Goal: Task Accomplishment & Management: Use online tool/utility

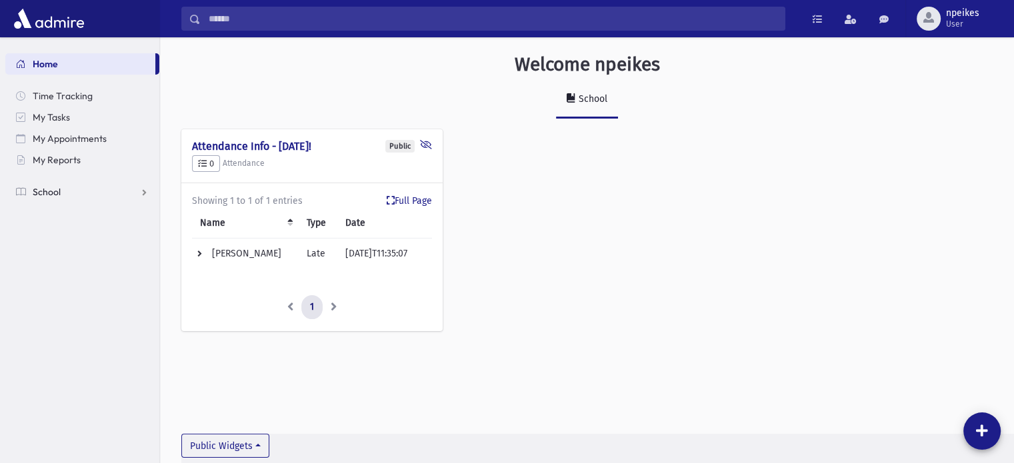
click at [144, 193] on link "School" at bounding box center [82, 191] width 154 height 21
click at [54, 233] on span "Attendance" at bounding box center [64, 235] width 49 height 12
click at [53, 255] on span "Entry" at bounding box center [62, 256] width 23 height 12
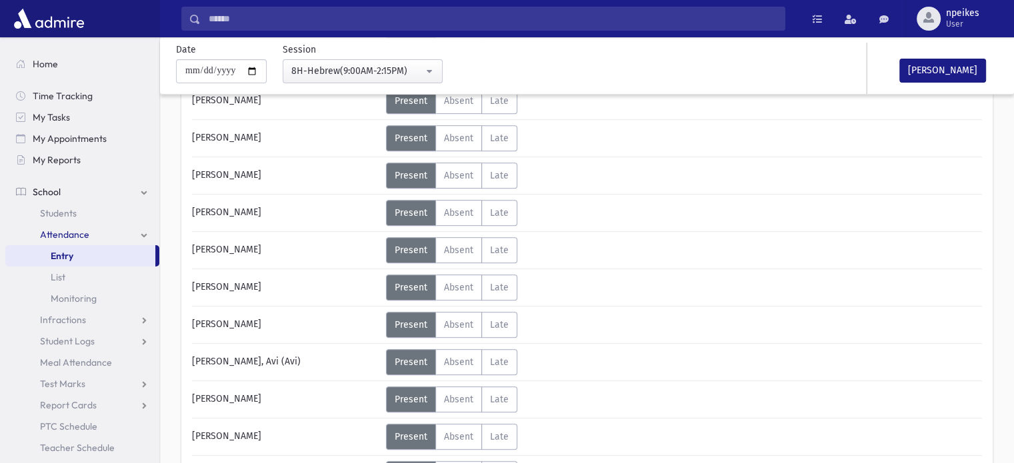
scroll to position [520, 0]
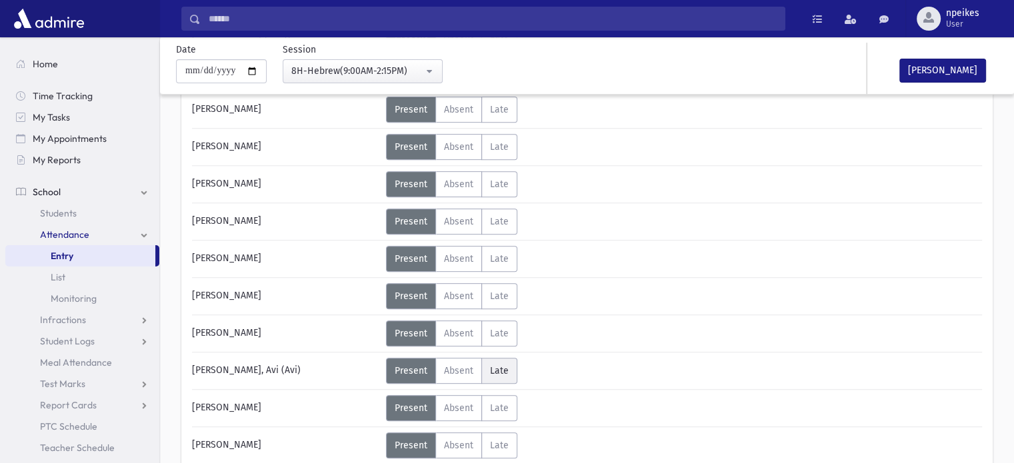
click at [488, 370] on label "Late Late" at bounding box center [499, 371] width 36 height 26
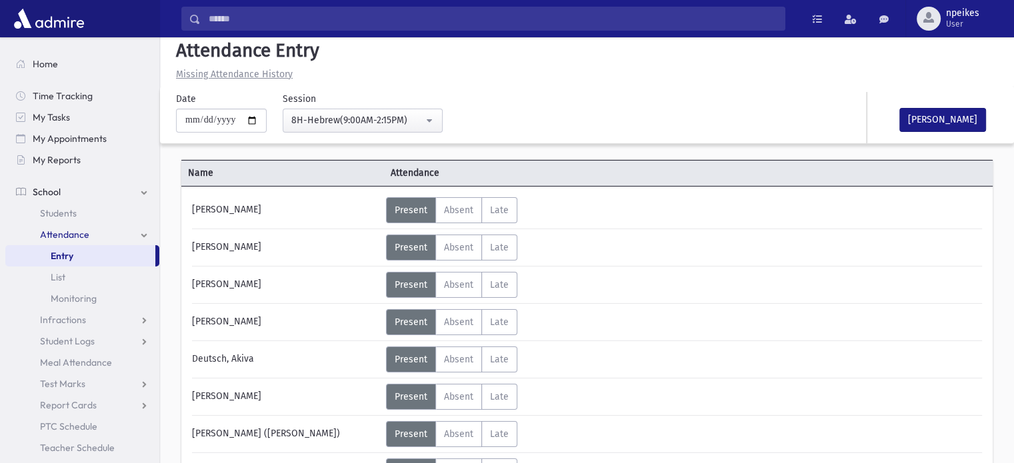
scroll to position [0, 0]
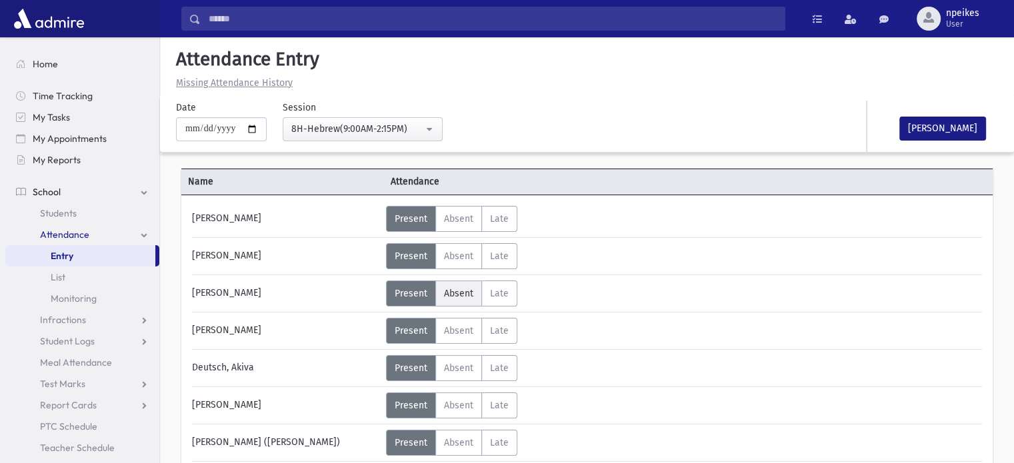
click at [459, 286] on label "Absent Absent" at bounding box center [458, 294] width 47 height 26
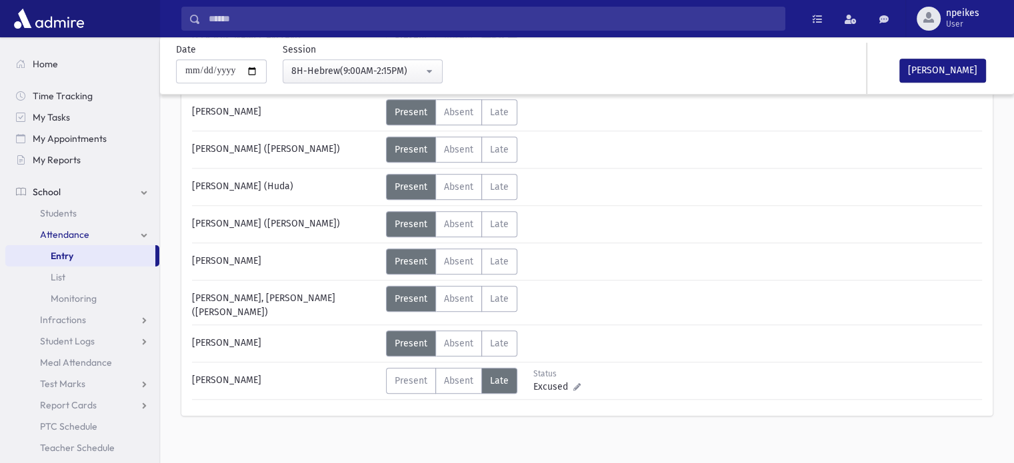
scroll to position [854, 0]
click at [454, 338] on span "Absent" at bounding box center [458, 343] width 29 height 11
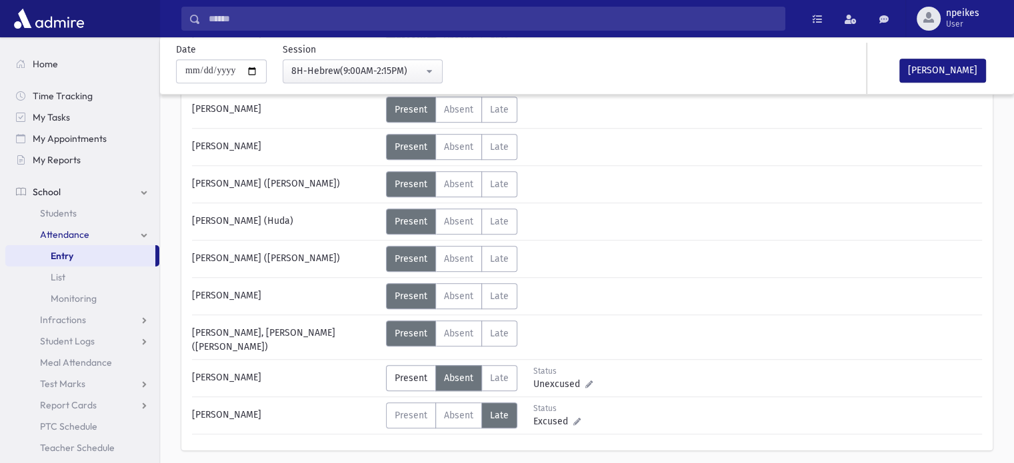
scroll to position [787, 0]
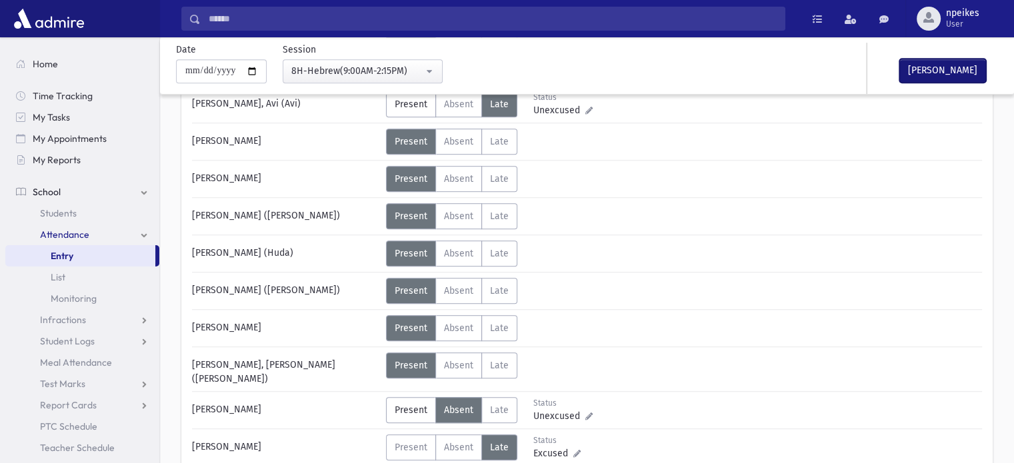
click at [934, 74] on button "[PERSON_NAME]" at bounding box center [943, 71] width 87 height 24
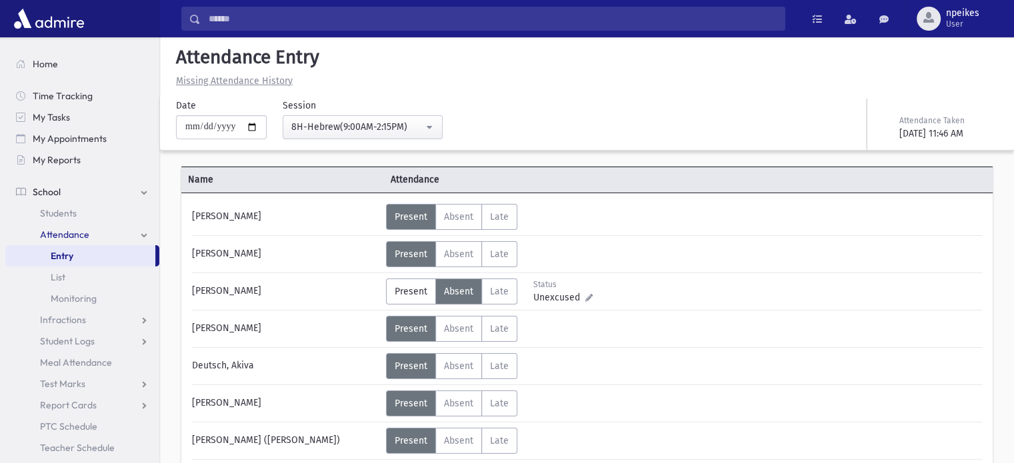
scroll to position [0, 0]
